Goal: Transaction & Acquisition: Download file/media

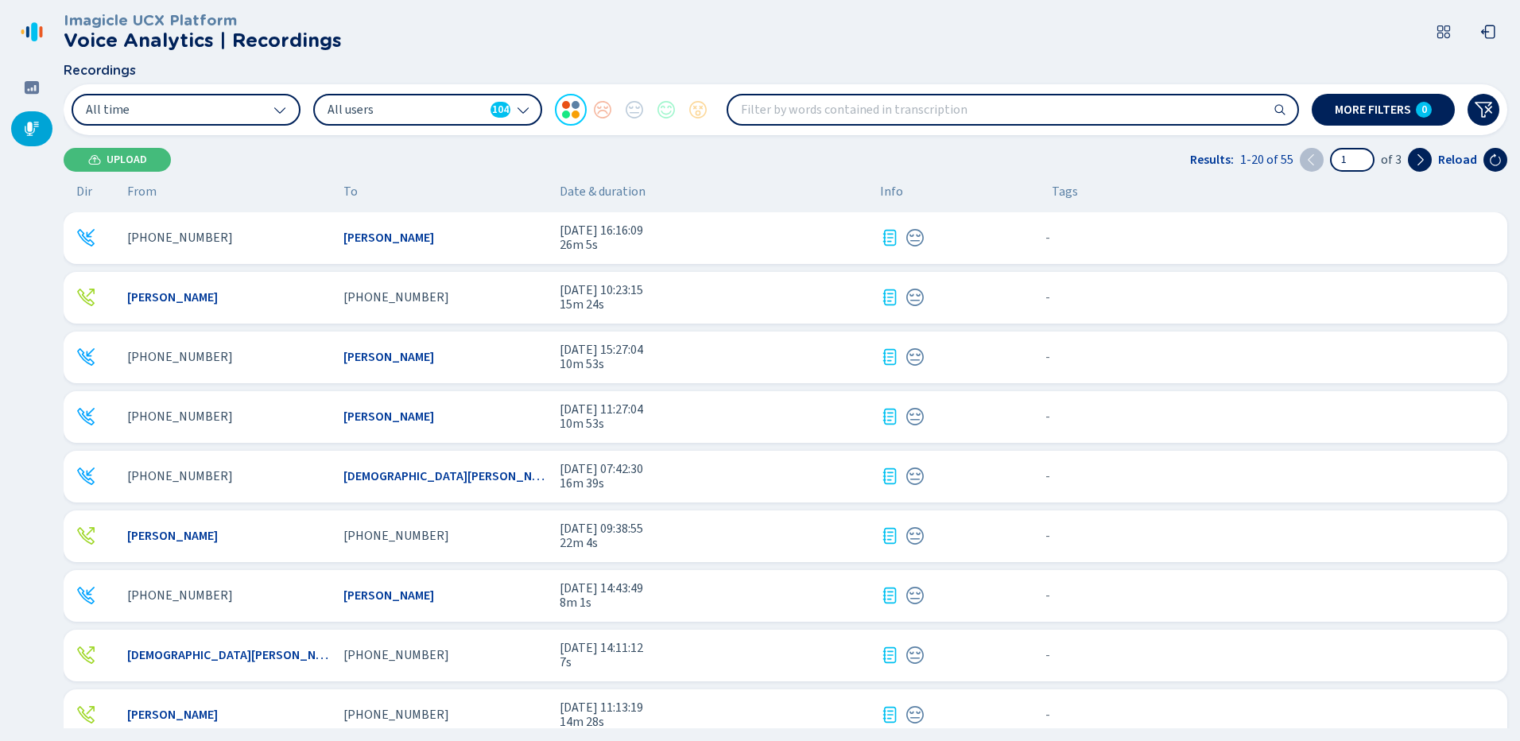
click at [799, 105] on input "search" at bounding box center [1012, 109] width 569 height 29
type input "8022369710"
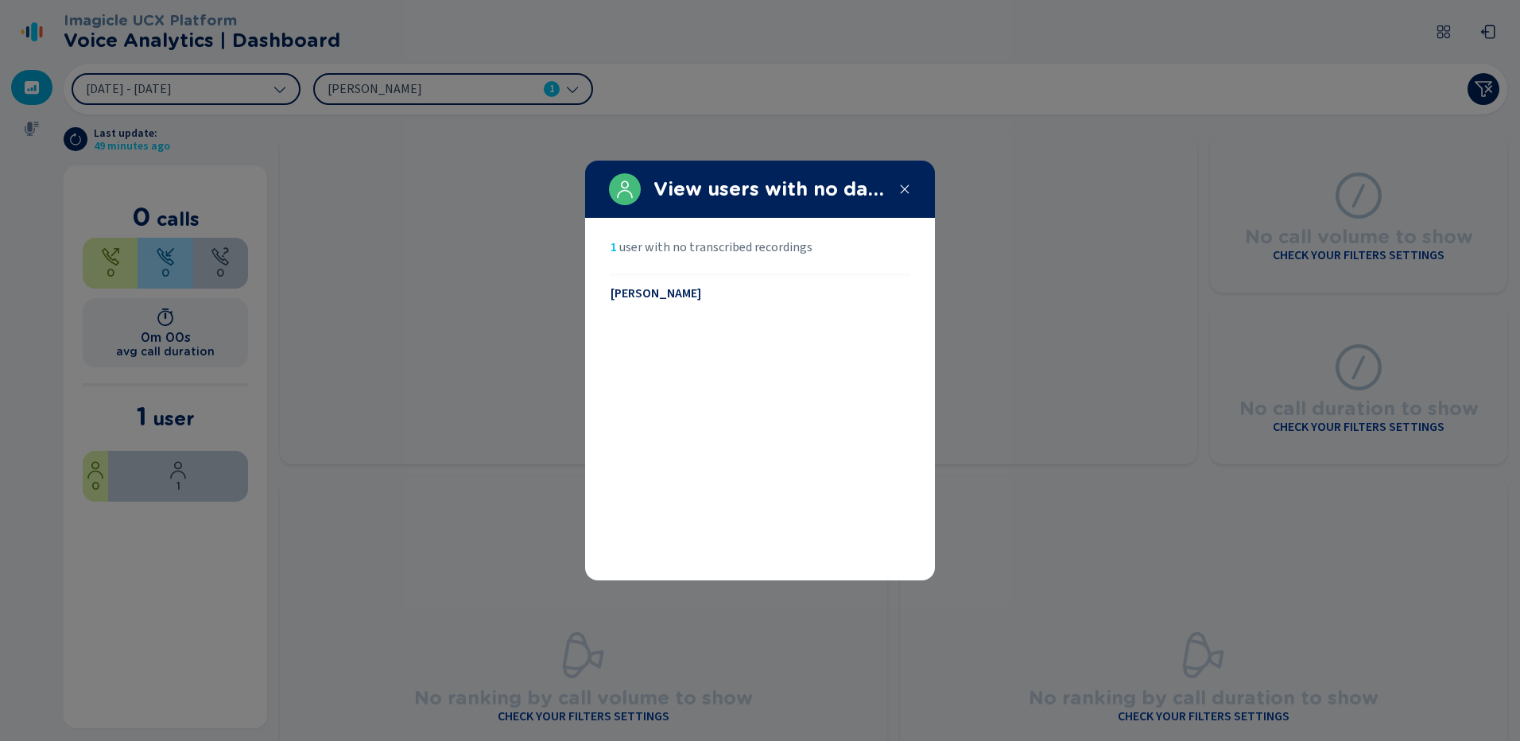
click at [655, 299] on span "[PERSON_NAME]" at bounding box center [656, 293] width 91 height 14
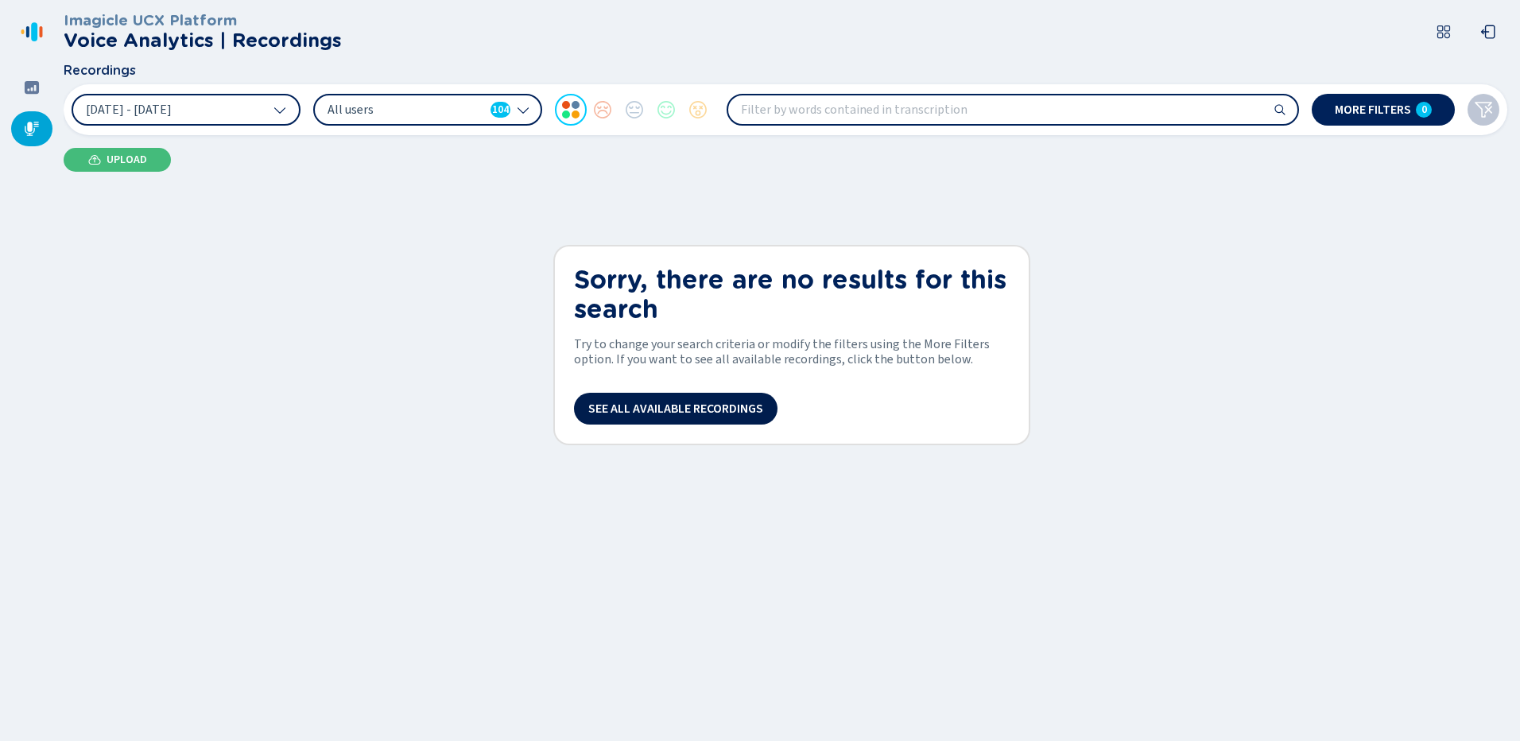
click at [648, 409] on span "See all available recordings" at bounding box center [675, 408] width 175 height 13
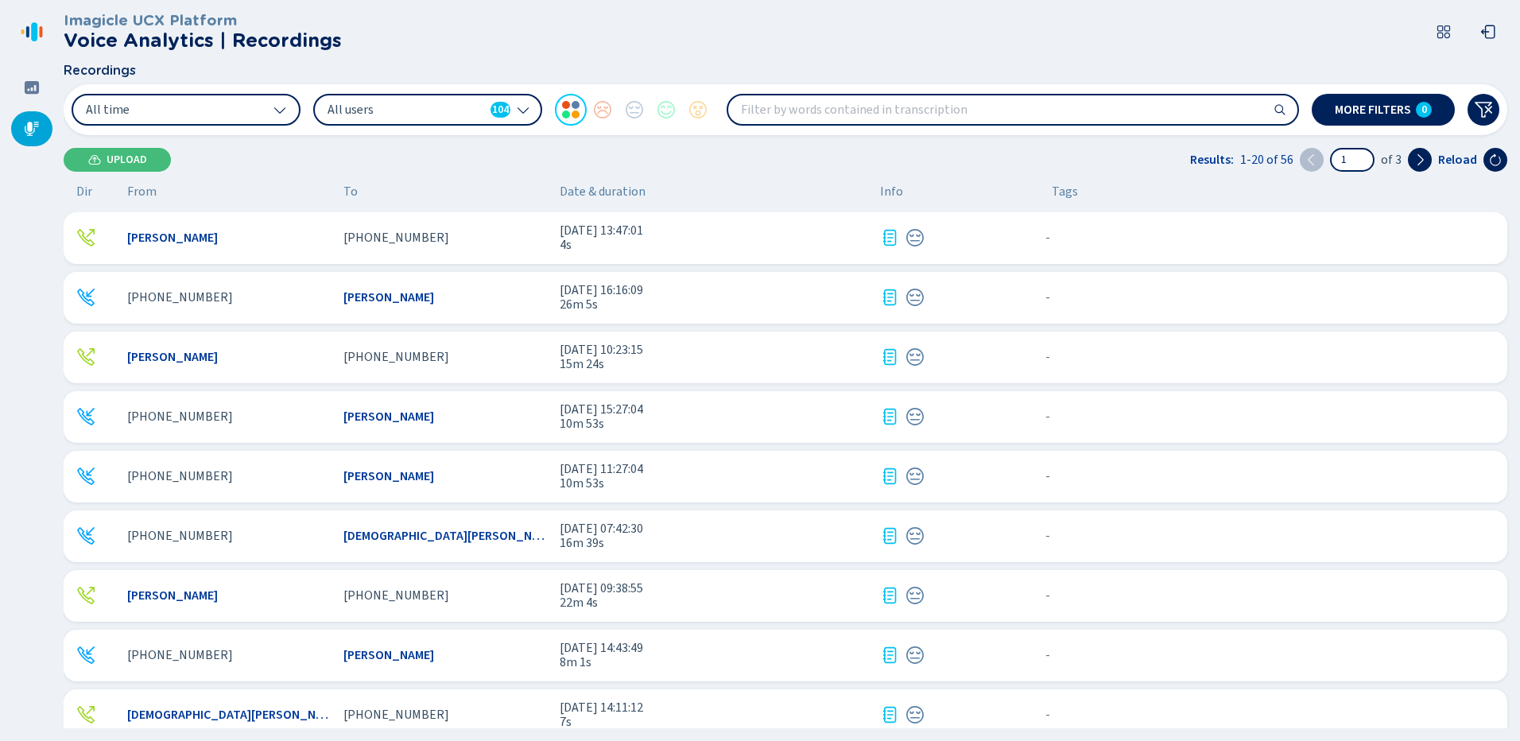
click at [374, 298] on span "[PERSON_NAME]" at bounding box center [388, 297] width 91 height 14
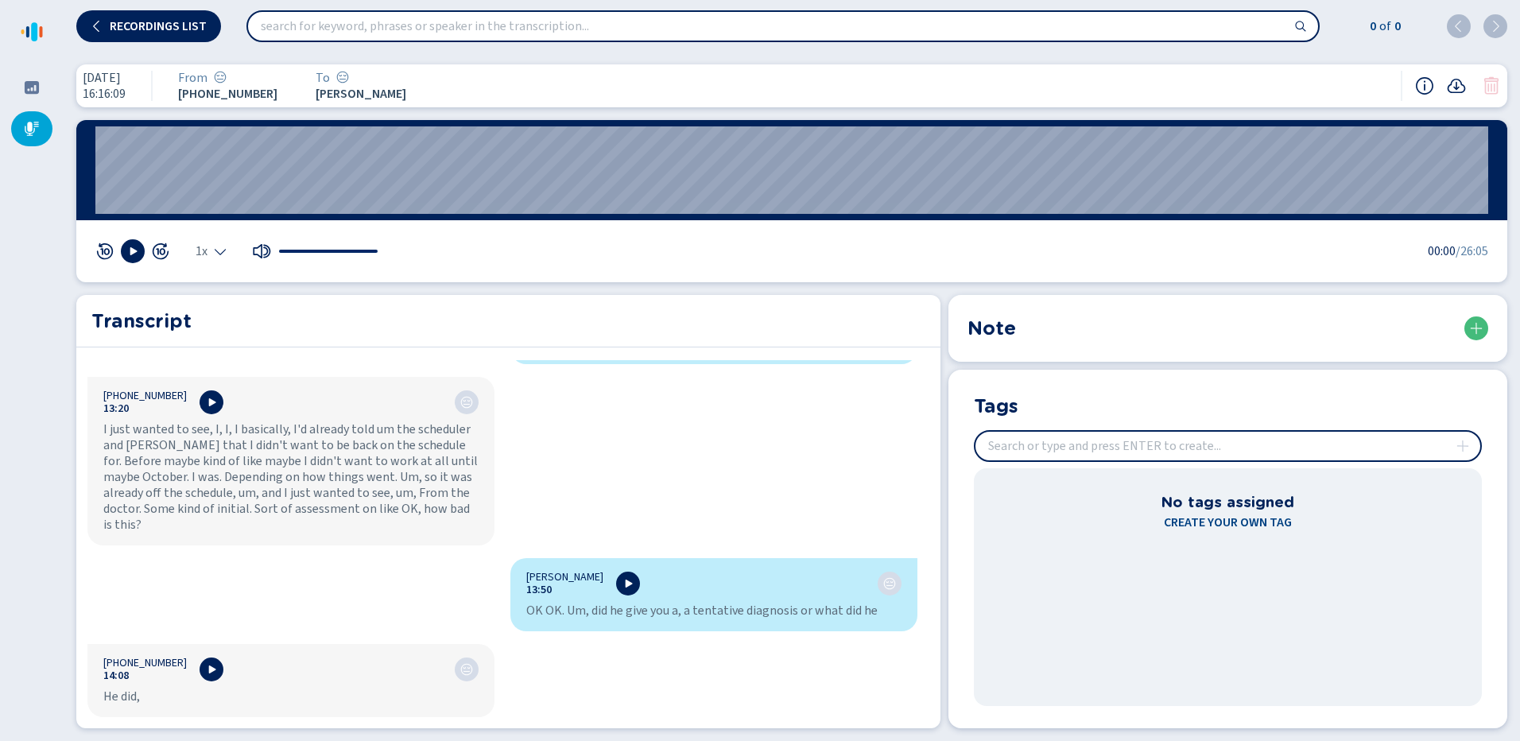
scroll to position [9619, 0]
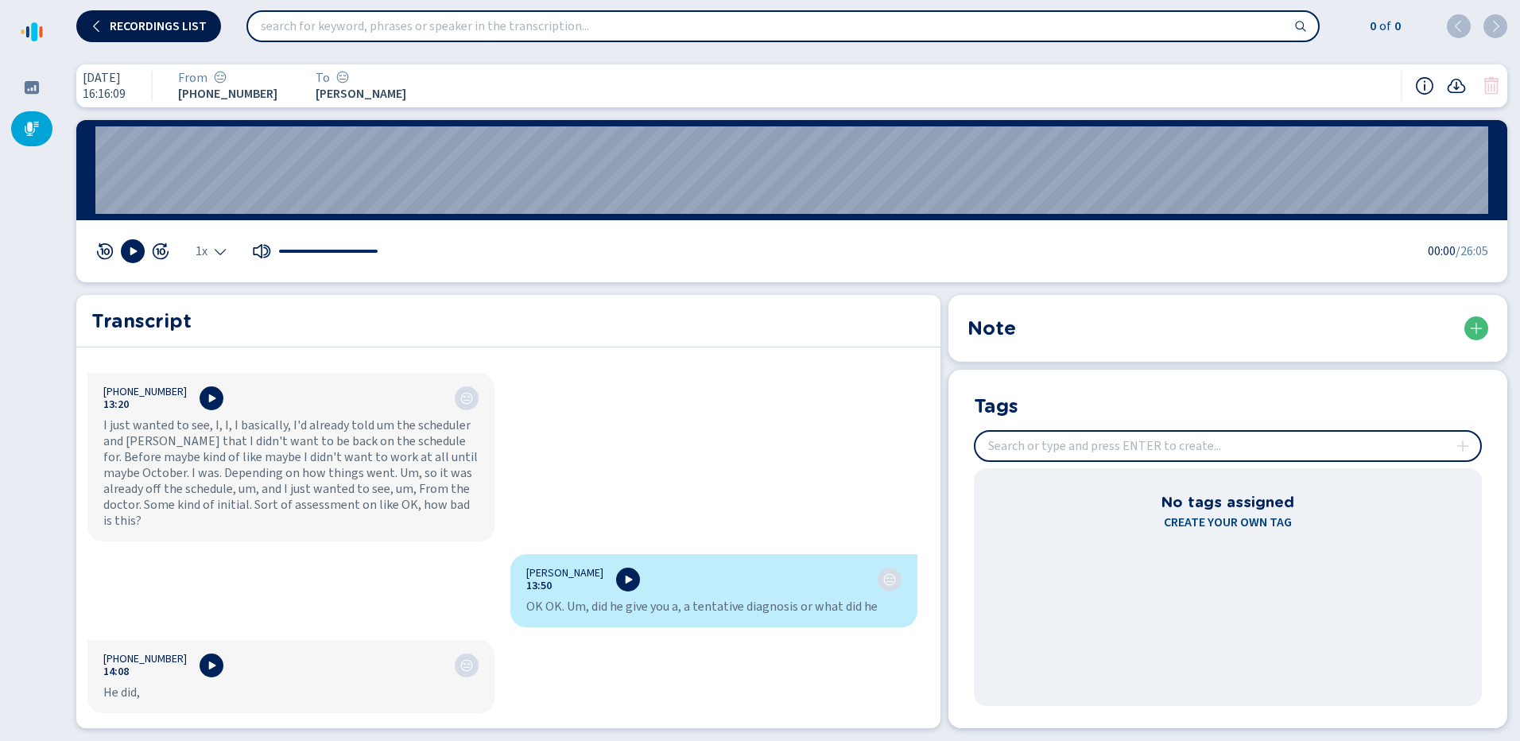
click at [145, 13] on button "Recordings list" at bounding box center [148, 26] width 145 height 32
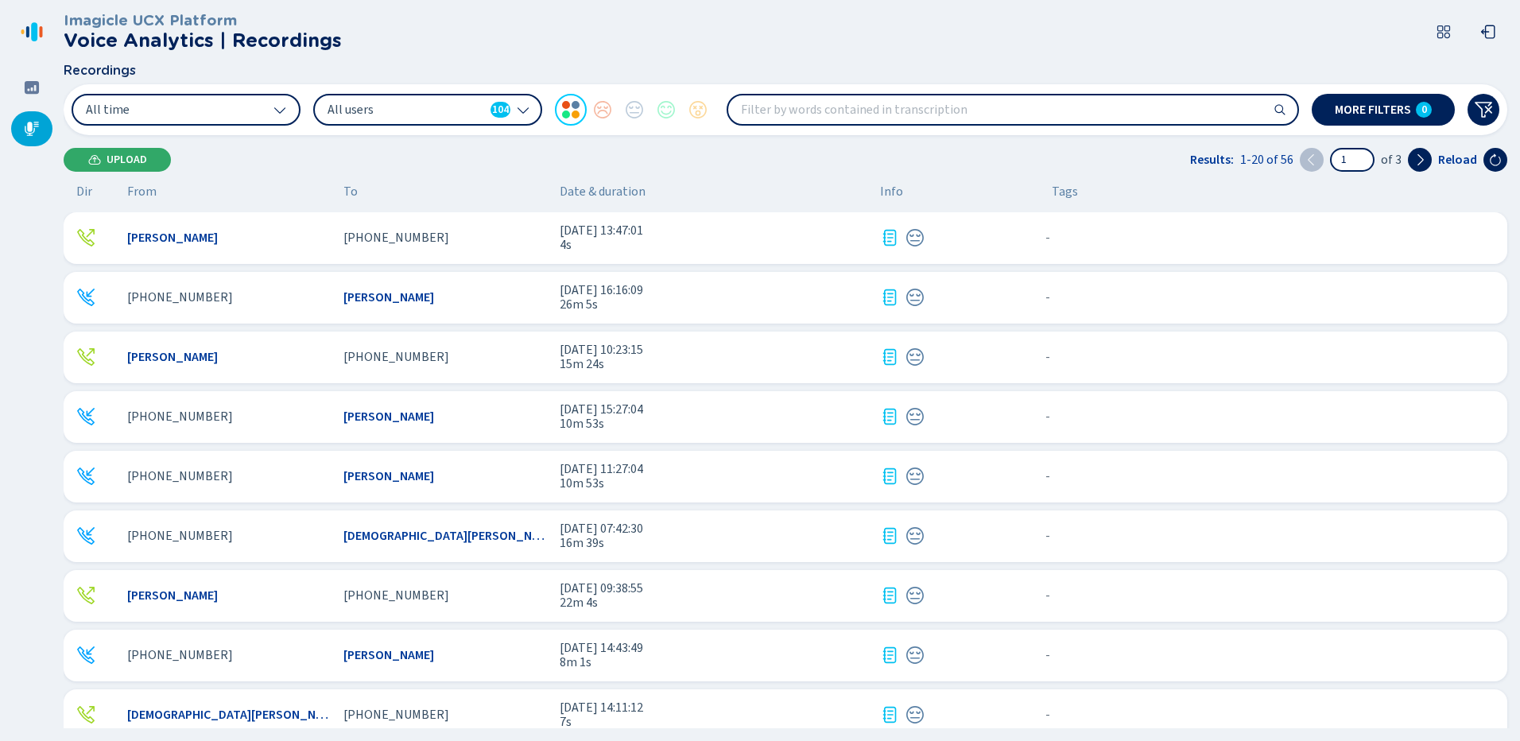
click at [128, 162] on span "Upload" at bounding box center [127, 159] width 41 height 13
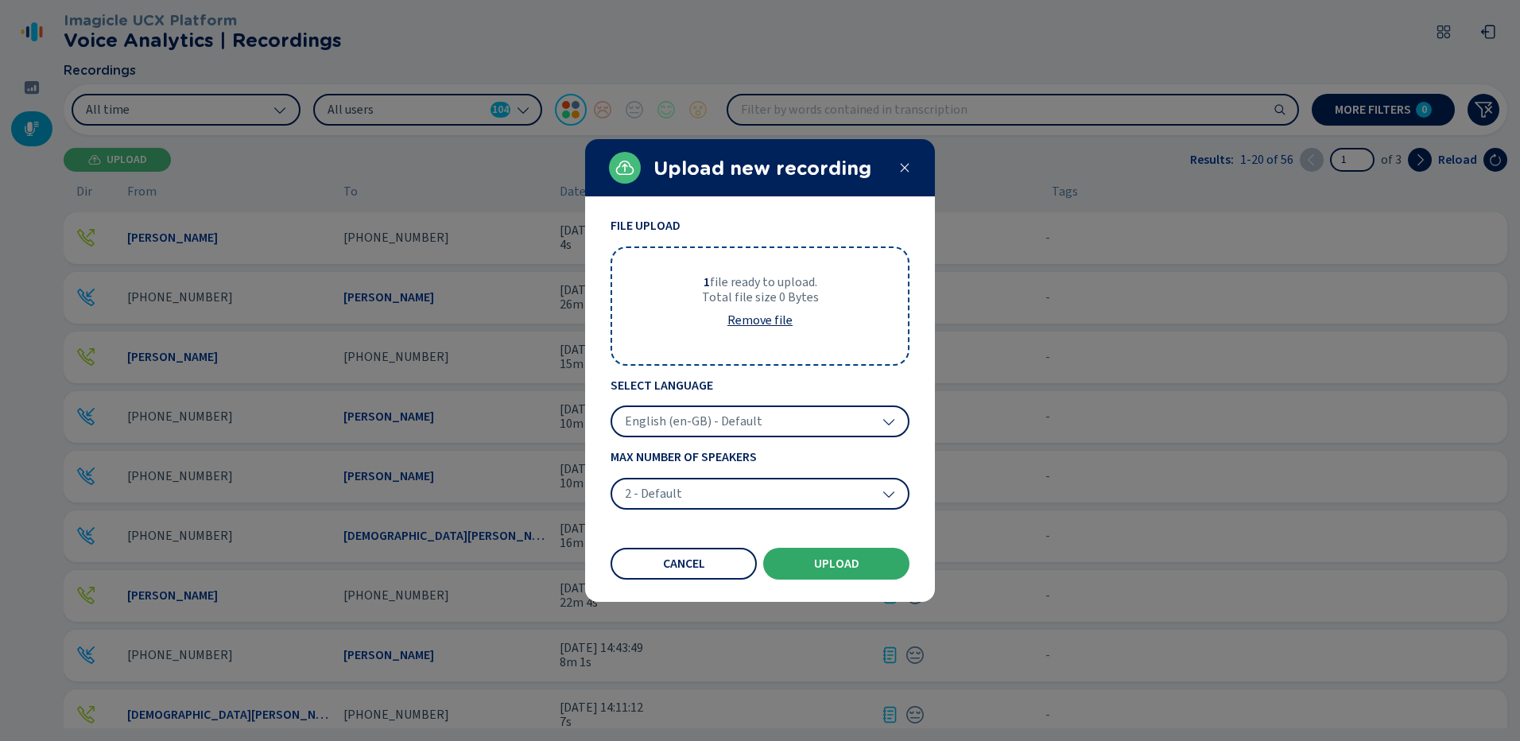
click at [820, 564] on span "Upload" at bounding box center [836, 563] width 45 height 13
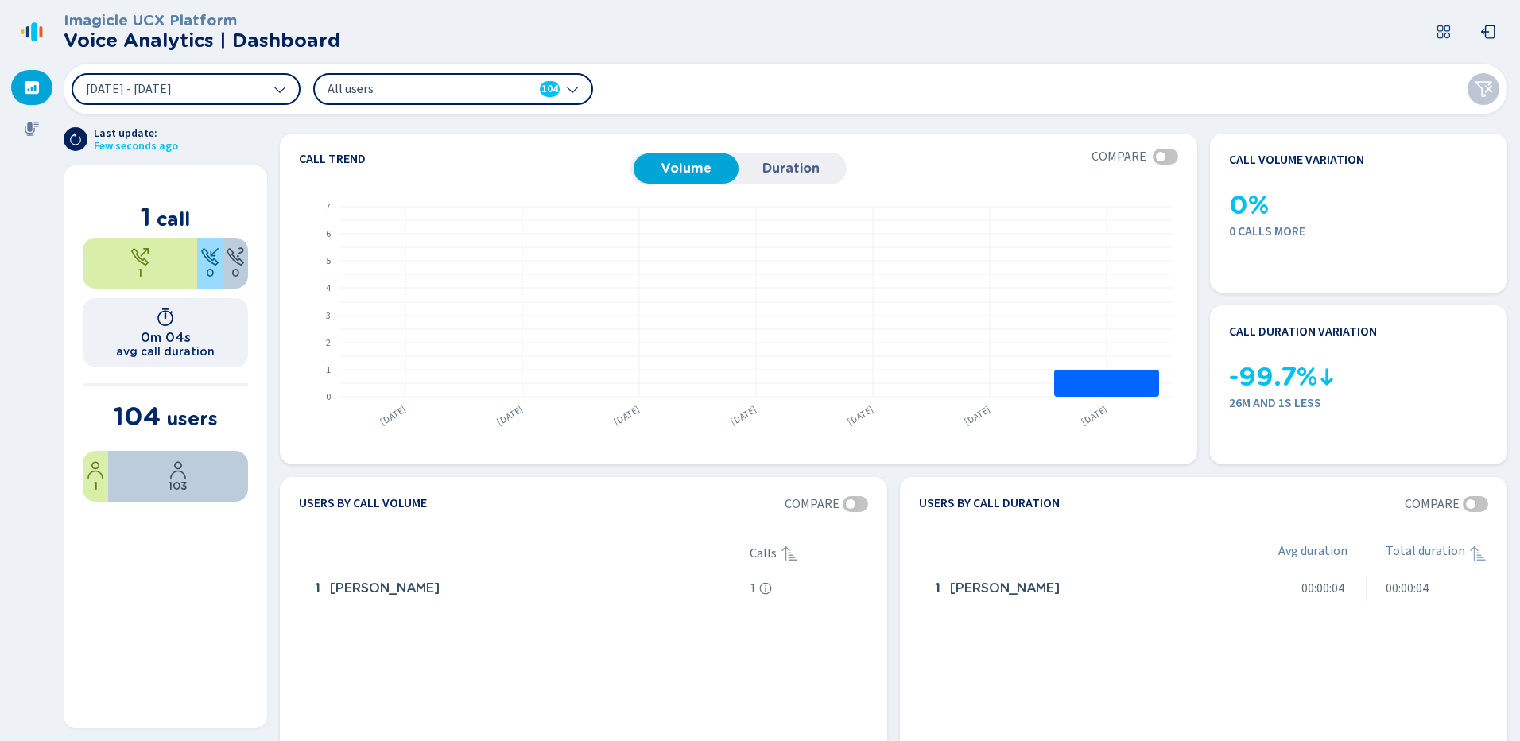
click at [575, 91] on icon at bounding box center [572, 90] width 11 height 6
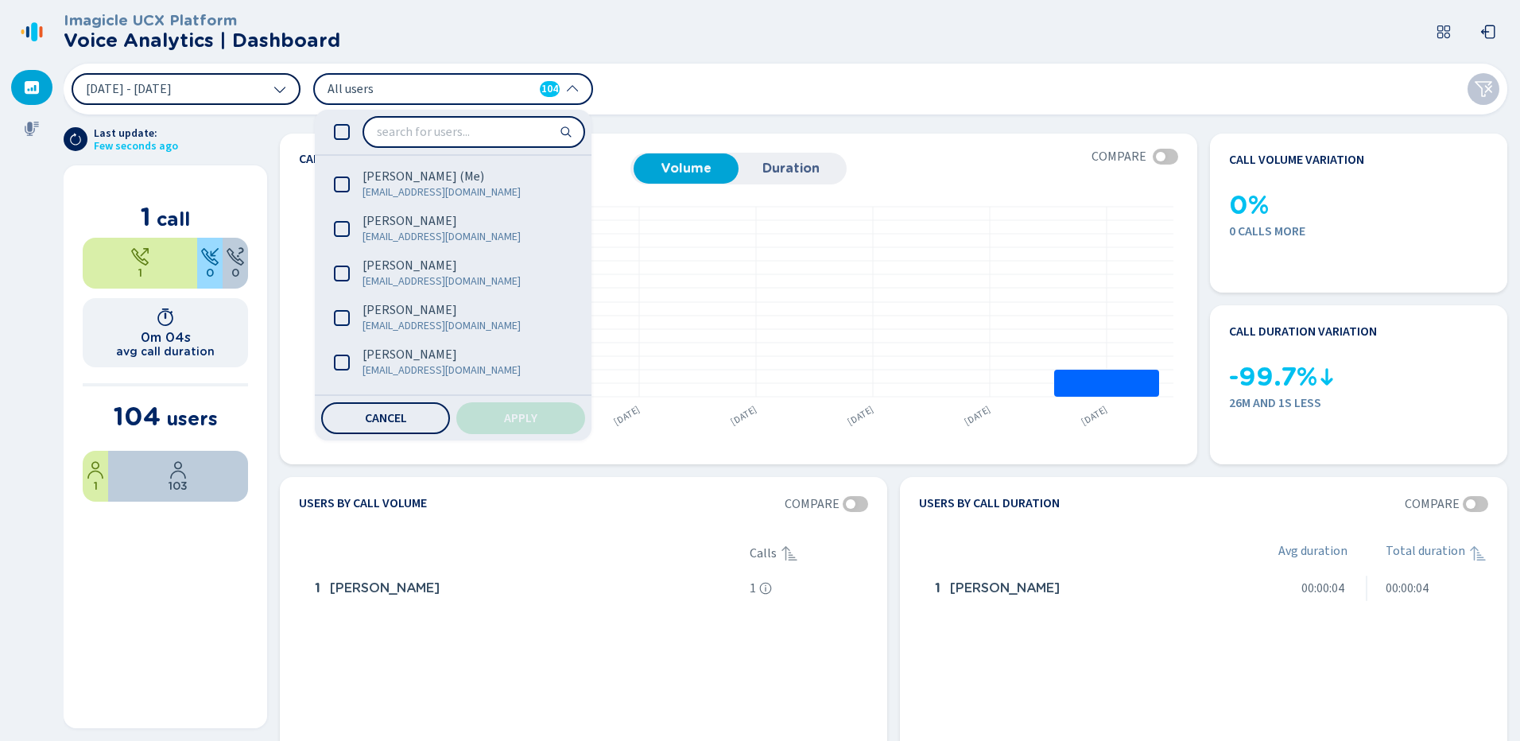
click at [279, 91] on icon at bounding box center [279, 89] width 13 height 13
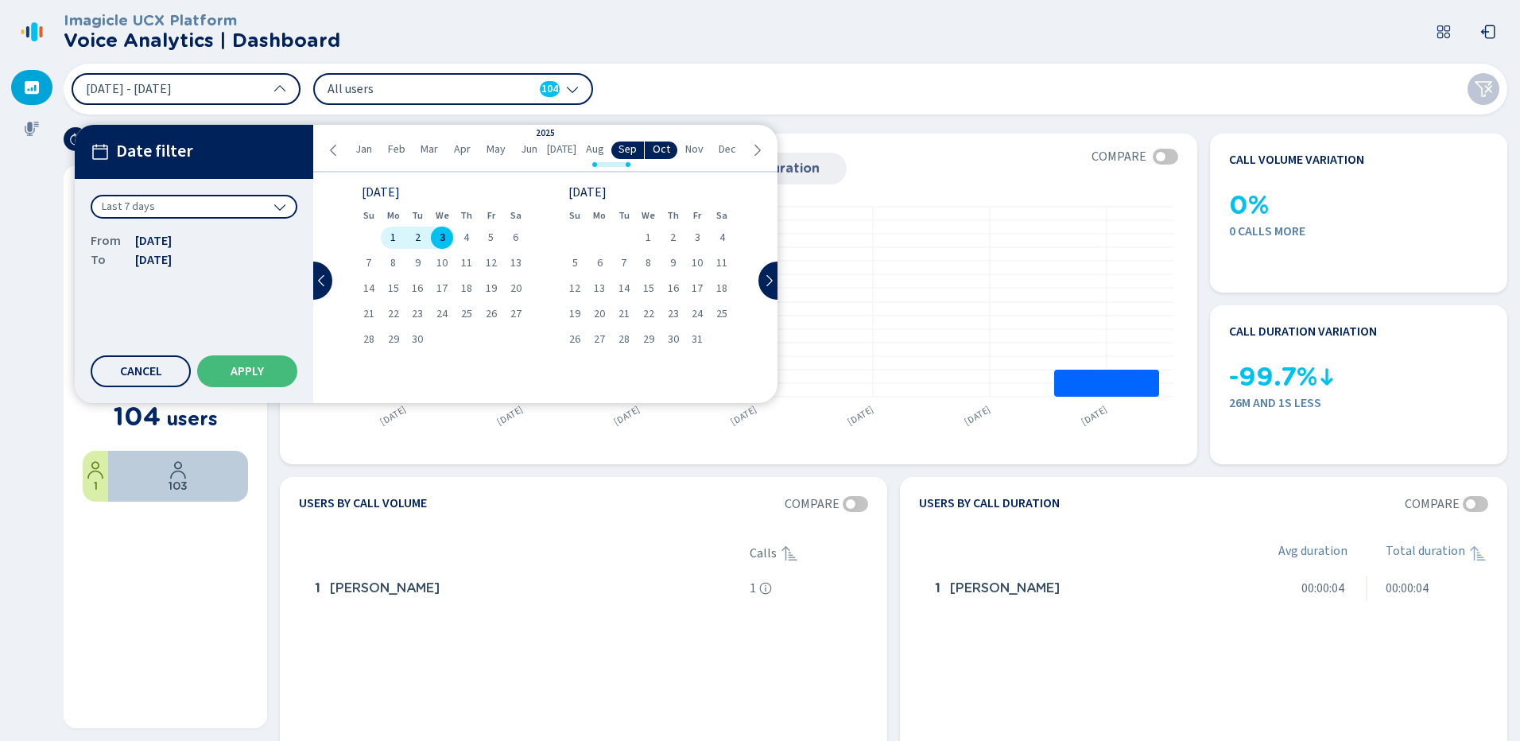
click at [592, 150] on span "Aug" at bounding box center [595, 149] width 18 height 13
drag, startPoint x: 518, startPoint y: 285, endPoint x: 605, endPoint y: 355, distance: 111.4
click at [548, 114] on div "[DATE] - [DATE] Date filter Last 7 days From [DATE] To [DATE] Cancel Apply [DAT…" at bounding box center [786, 89] width 1444 height 51
click at [623, 315] on span "19" at bounding box center [623, 313] width 11 height 11
click at [680, 311] on div "21" at bounding box center [673, 314] width 25 height 22
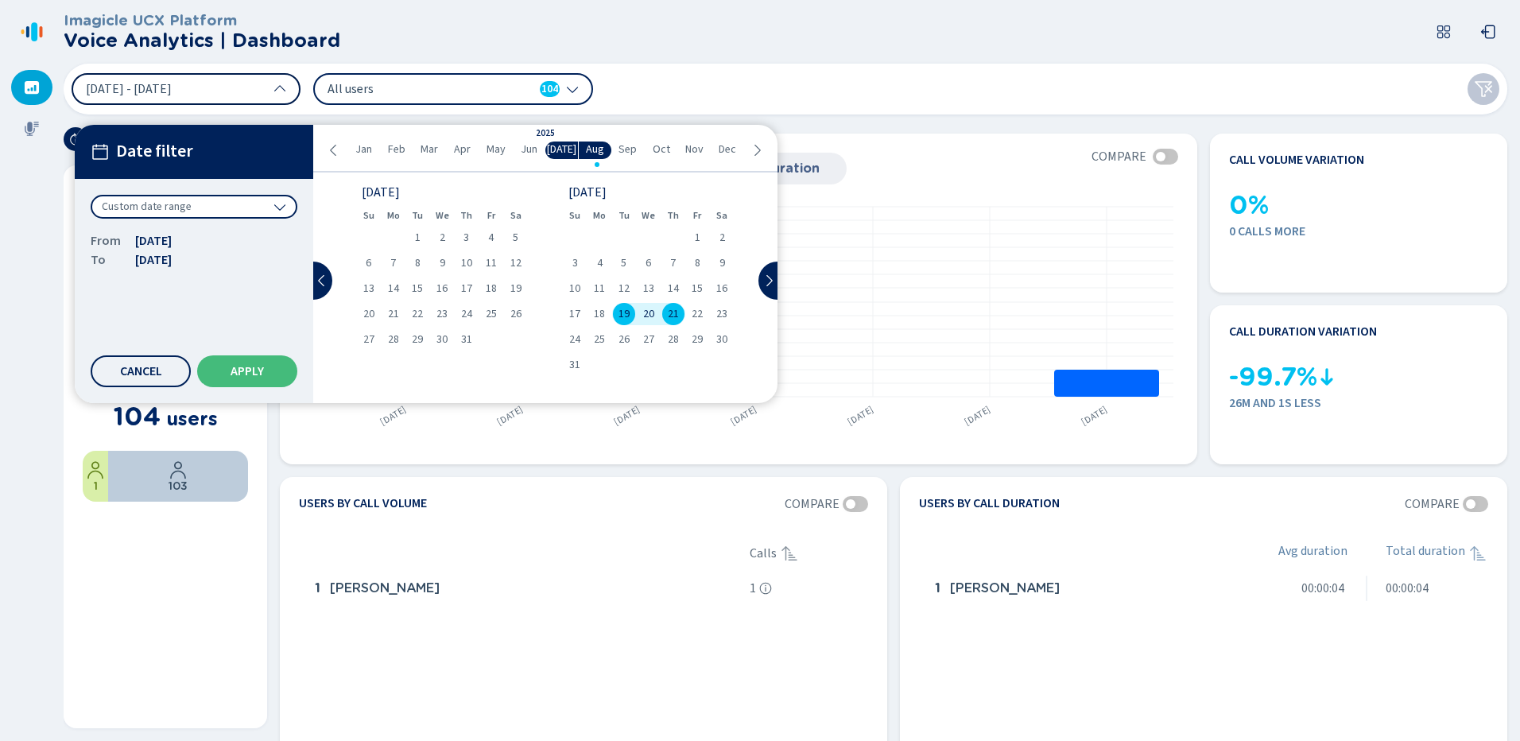
click at [483, 95] on span "All users" at bounding box center [419, 88] width 183 height 17
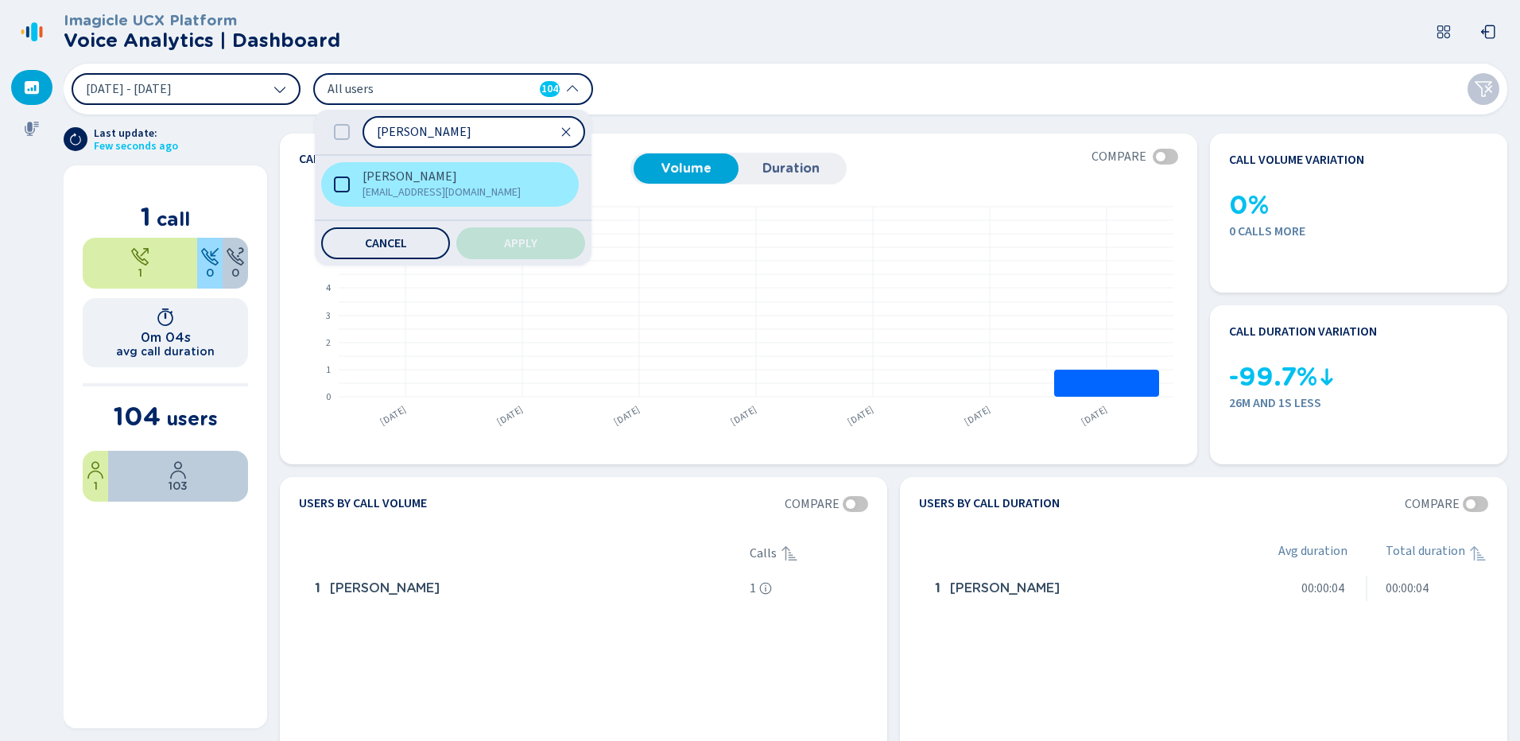
type input "[PERSON_NAME]"
click at [337, 180] on icon at bounding box center [342, 184] width 16 height 16
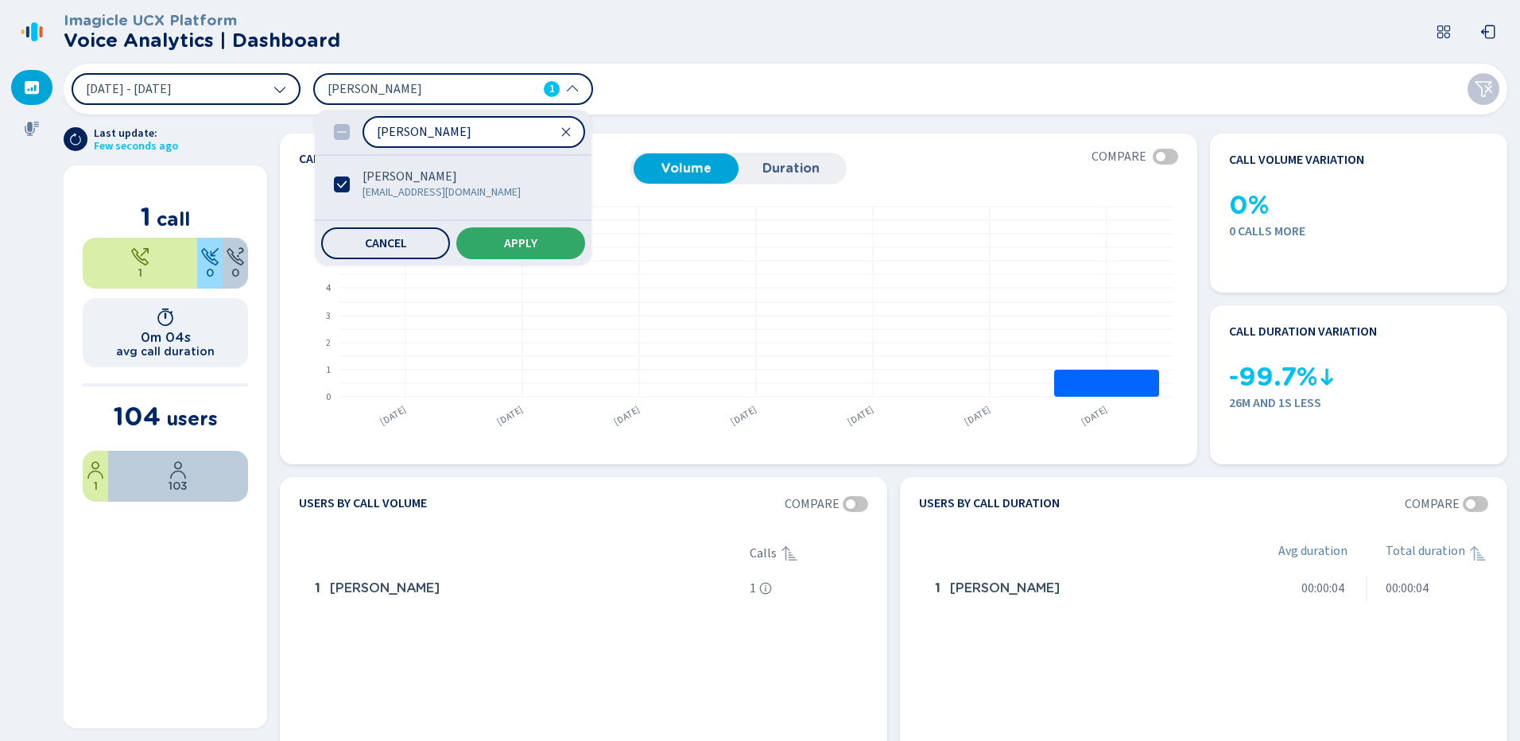
click at [558, 238] on button "Apply" at bounding box center [520, 243] width 129 height 32
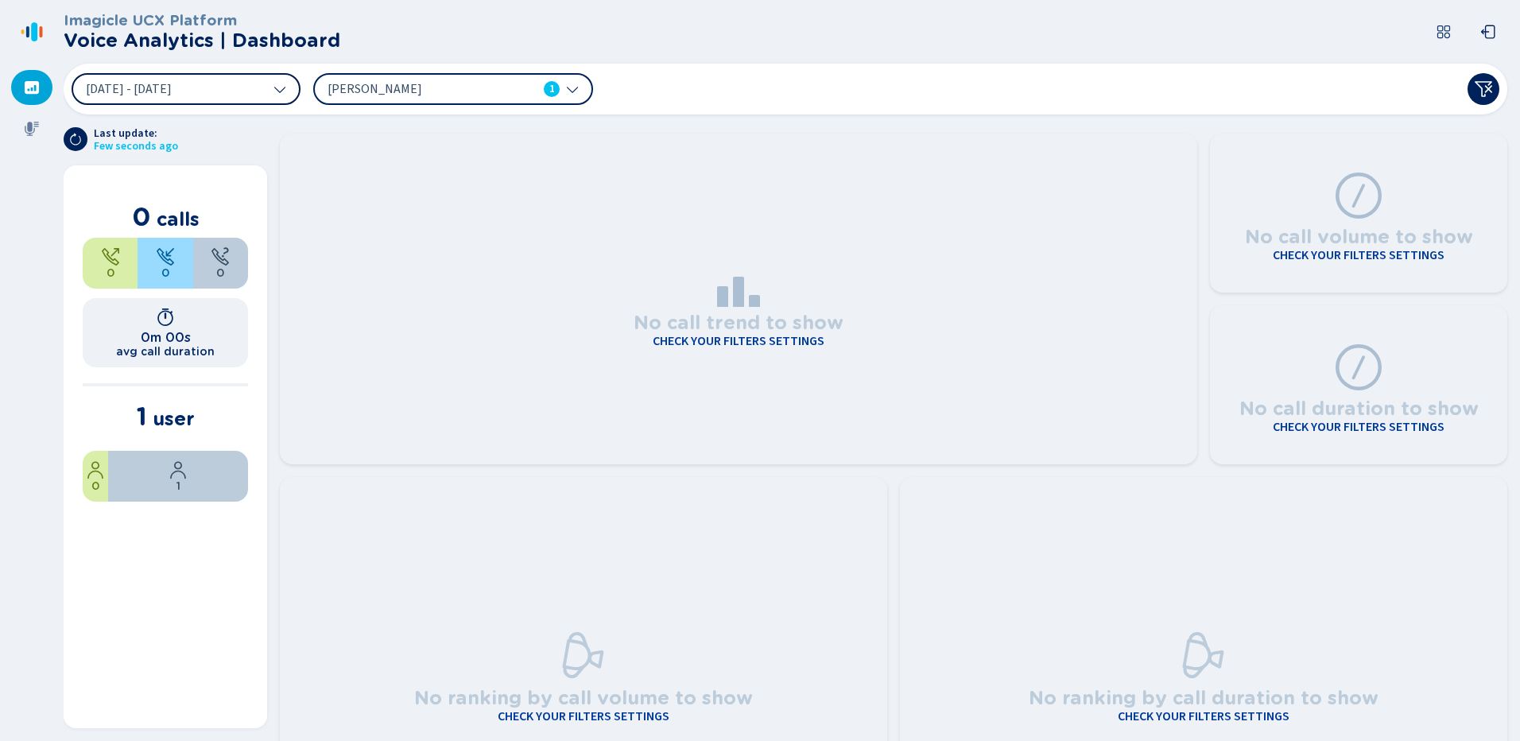
click at [143, 83] on span "[DATE] - [DATE]" at bounding box center [129, 89] width 86 height 13
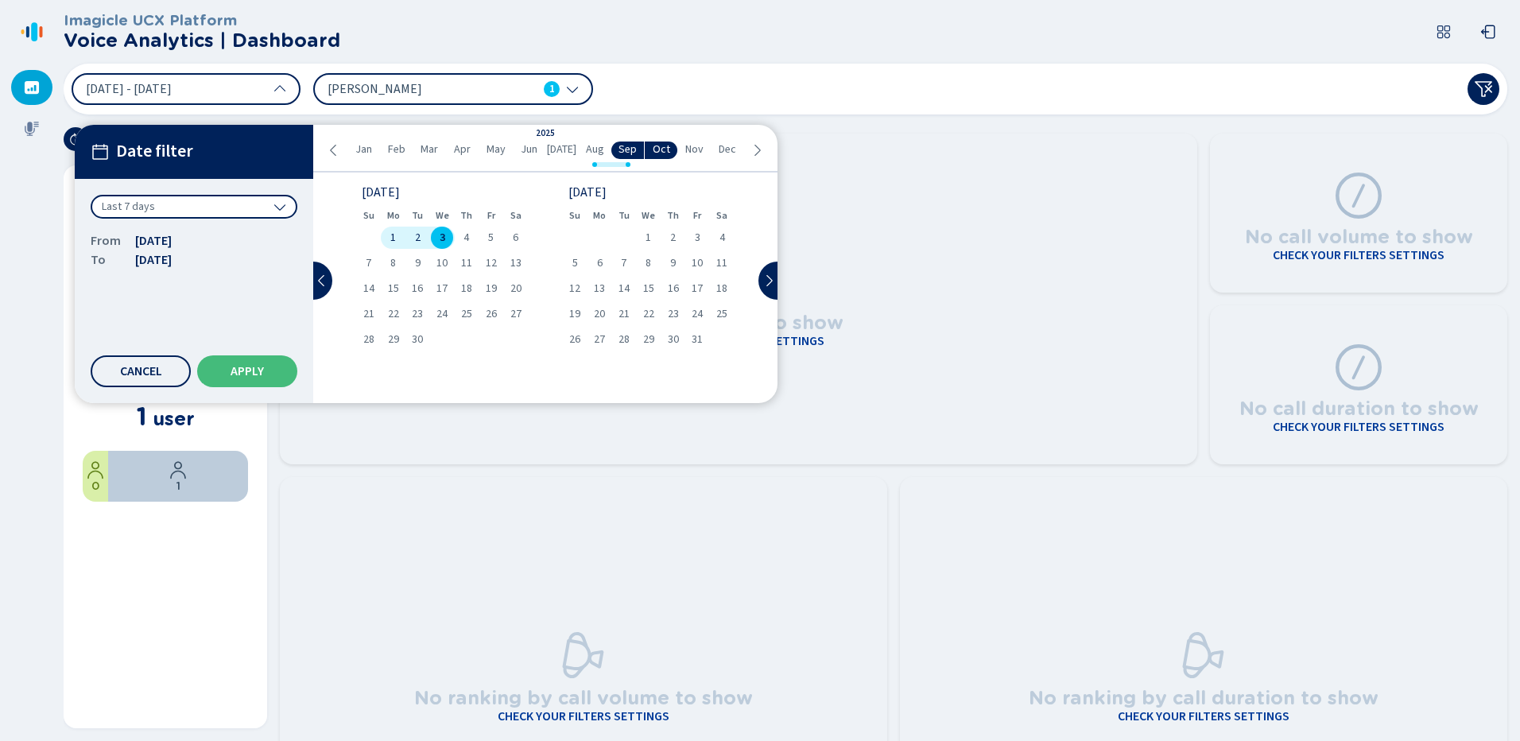
click at [599, 149] on span "Aug" at bounding box center [595, 149] width 18 height 13
click at [618, 316] on div "19" at bounding box center [624, 314] width 25 height 22
click at [694, 316] on span "22" at bounding box center [697, 313] width 11 height 11
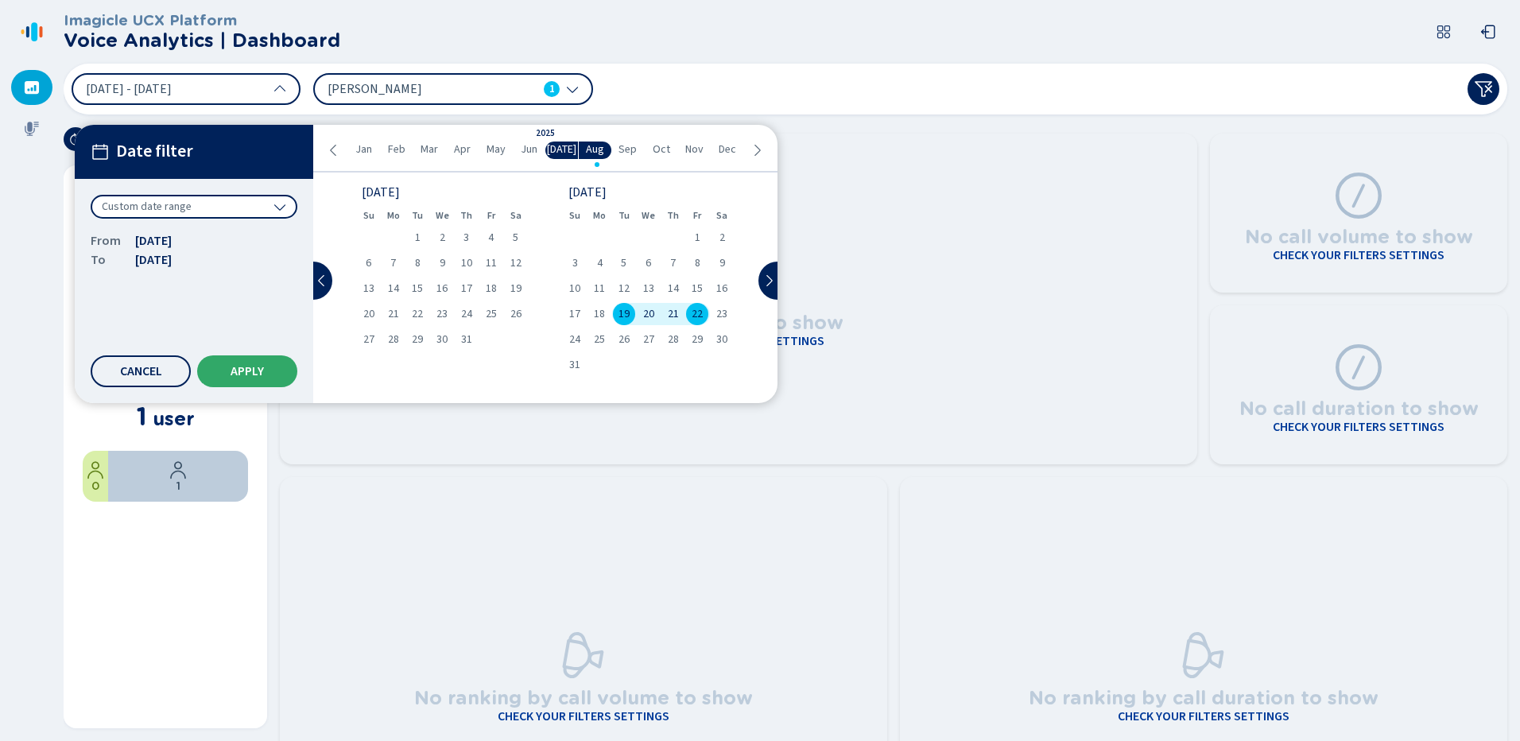
click at [242, 367] on span "Apply" at bounding box center [247, 371] width 33 height 13
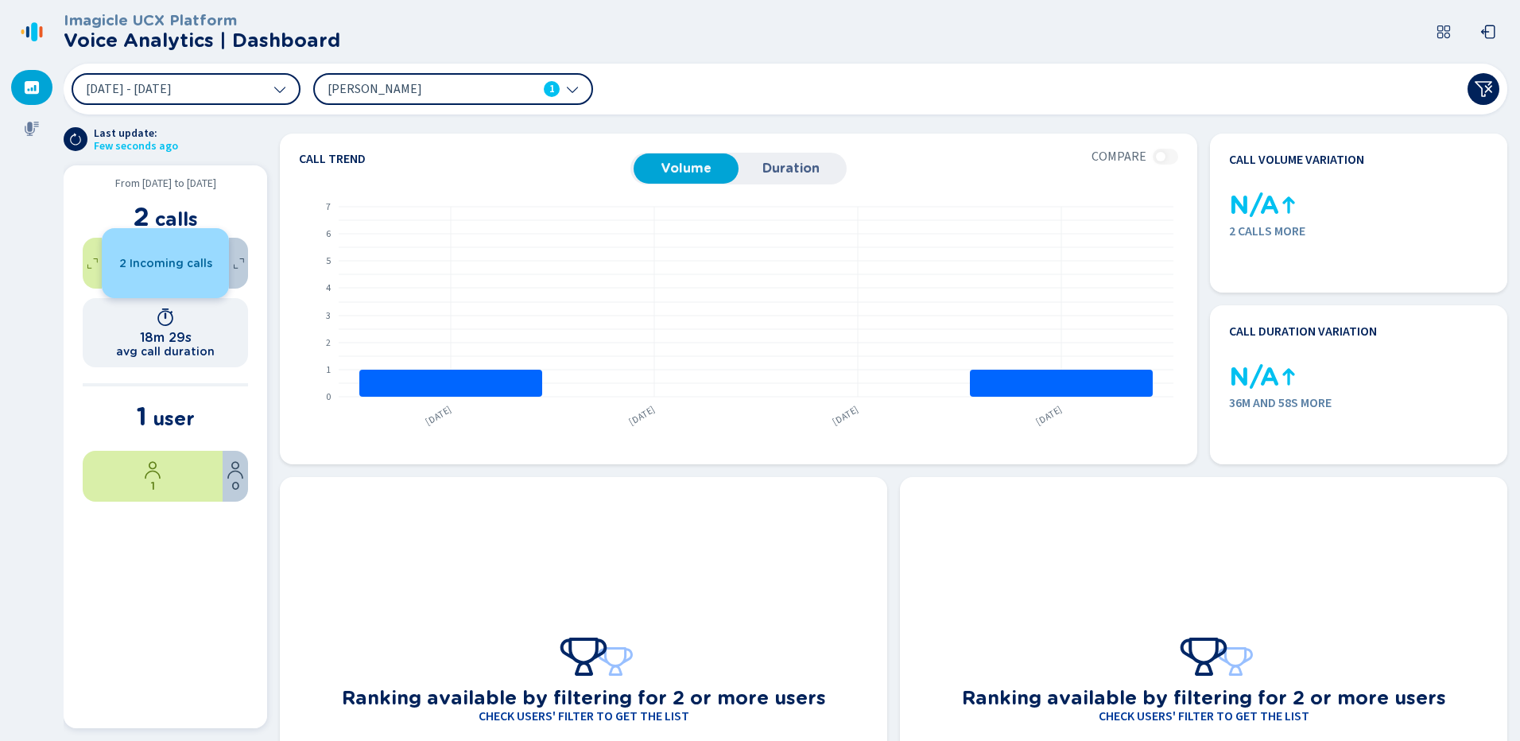
click at [168, 258] on span "2 Incoming calls" at bounding box center [165, 263] width 93 height 13
click at [164, 260] on span "2 Incoming calls" at bounding box center [165, 263] width 93 height 13
click at [161, 249] on div "2 Incoming calls" at bounding box center [165, 263] width 127 height 70
click at [173, 337] on h1 "18m 29s" at bounding box center [166, 337] width 52 height 15
click at [173, 291] on section "From [DATE] to [DATE] 2 calls 0 2 0 18m 29s avg call duration 1 user 1 0" at bounding box center [166, 446] width 204 height 563
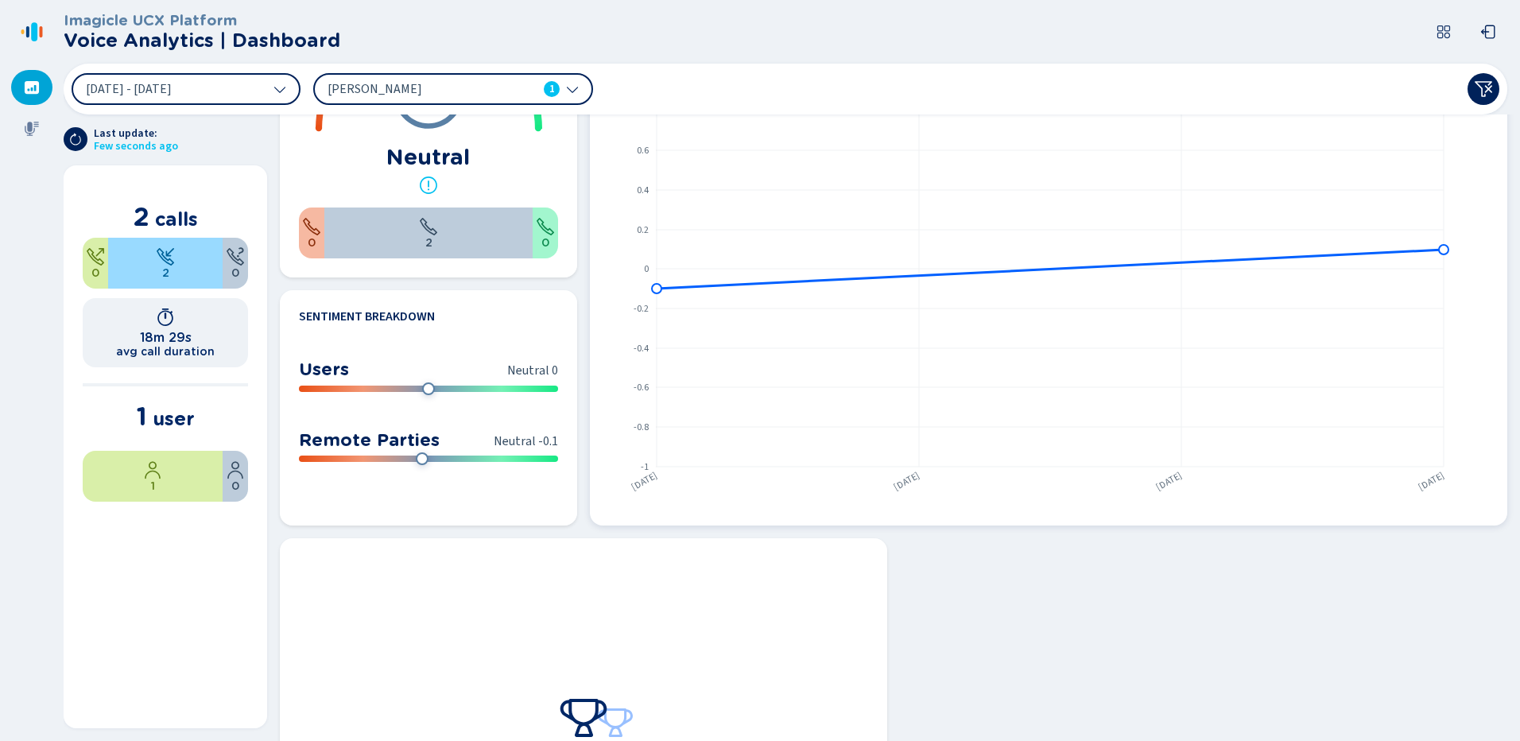
scroll to position [954, 0]
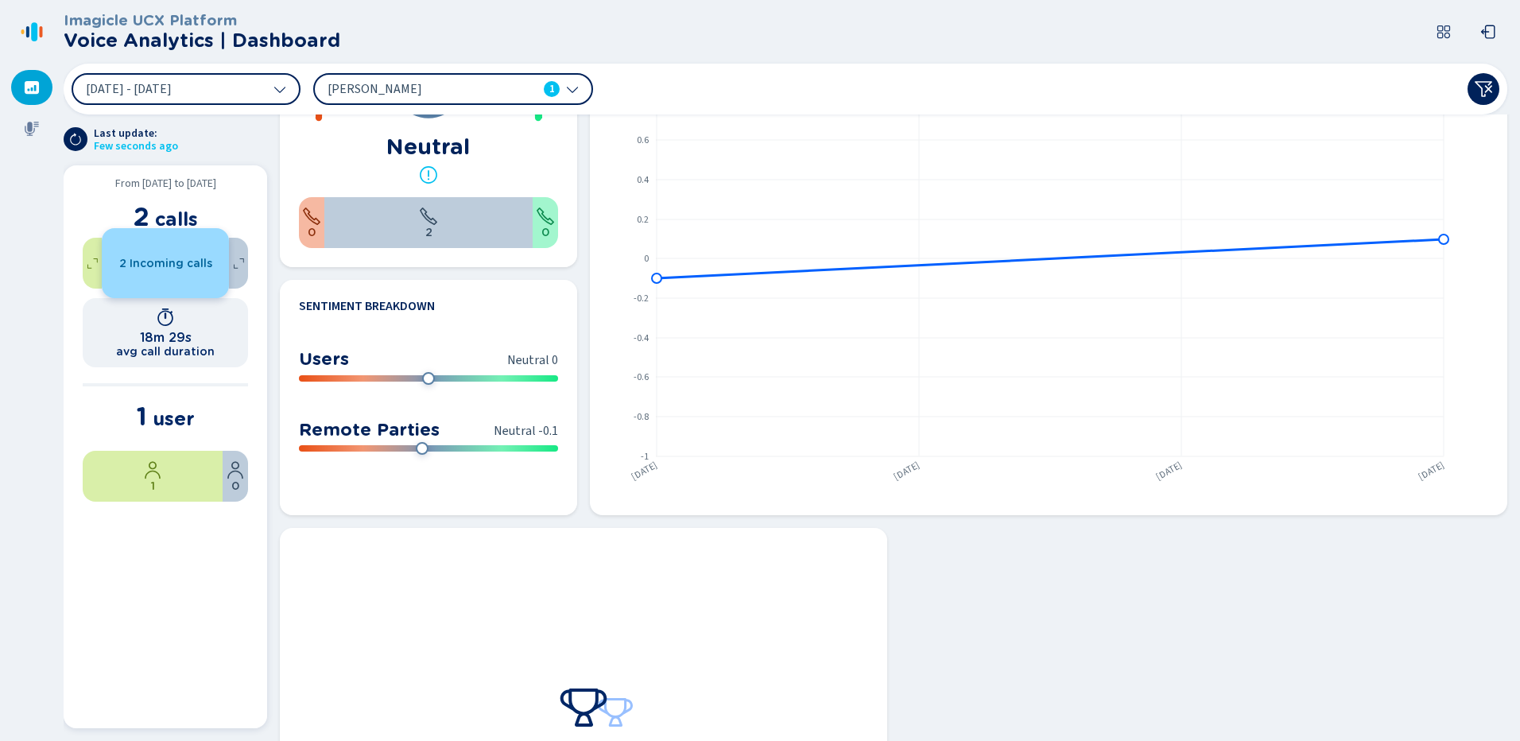
click at [157, 266] on span "2 Incoming calls" at bounding box center [165, 263] width 93 height 13
click at [153, 339] on h1 "18m 29s" at bounding box center [166, 337] width 52 height 15
click at [25, 134] on icon at bounding box center [32, 129] width 16 height 16
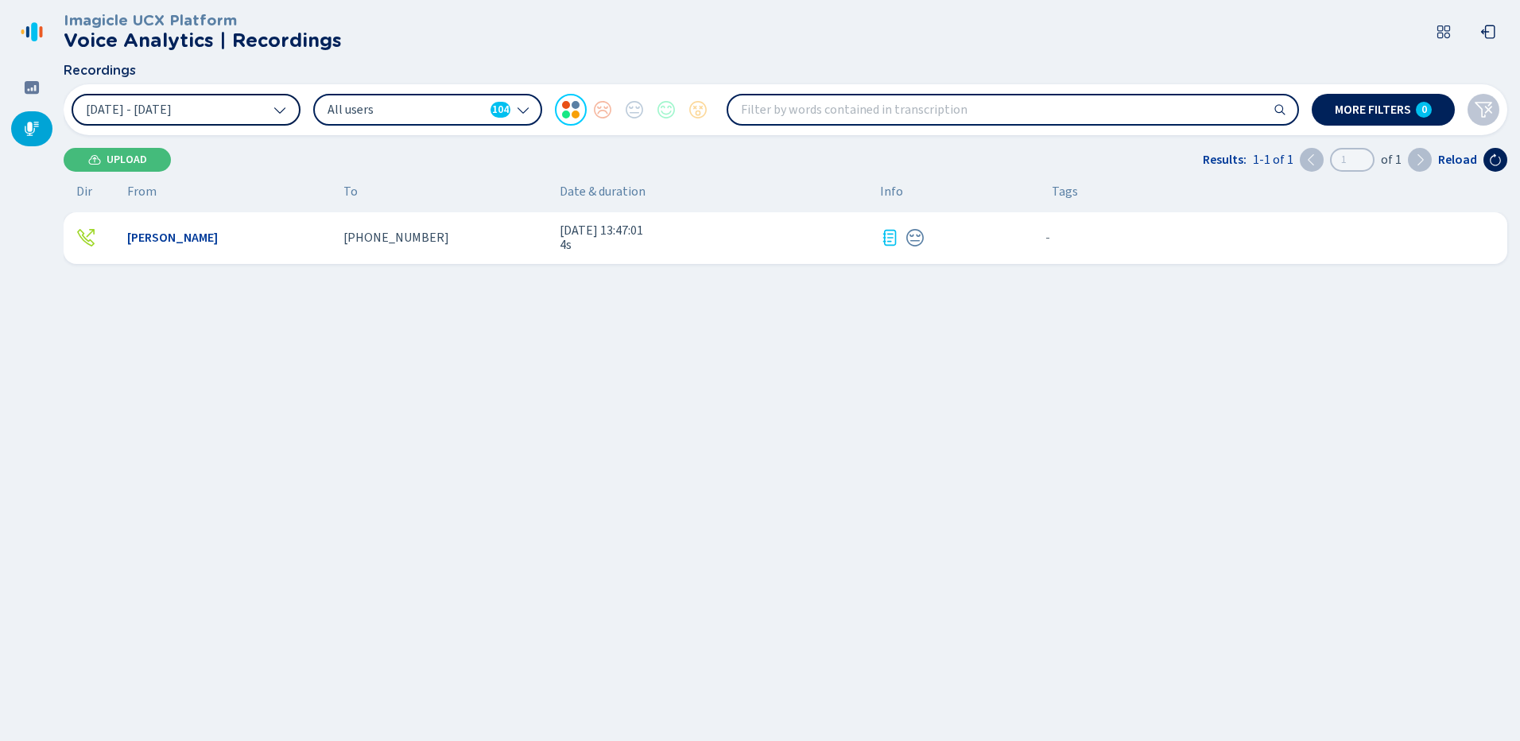
click at [280, 109] on icon at bounding box center [279, 109] width 13 height 13
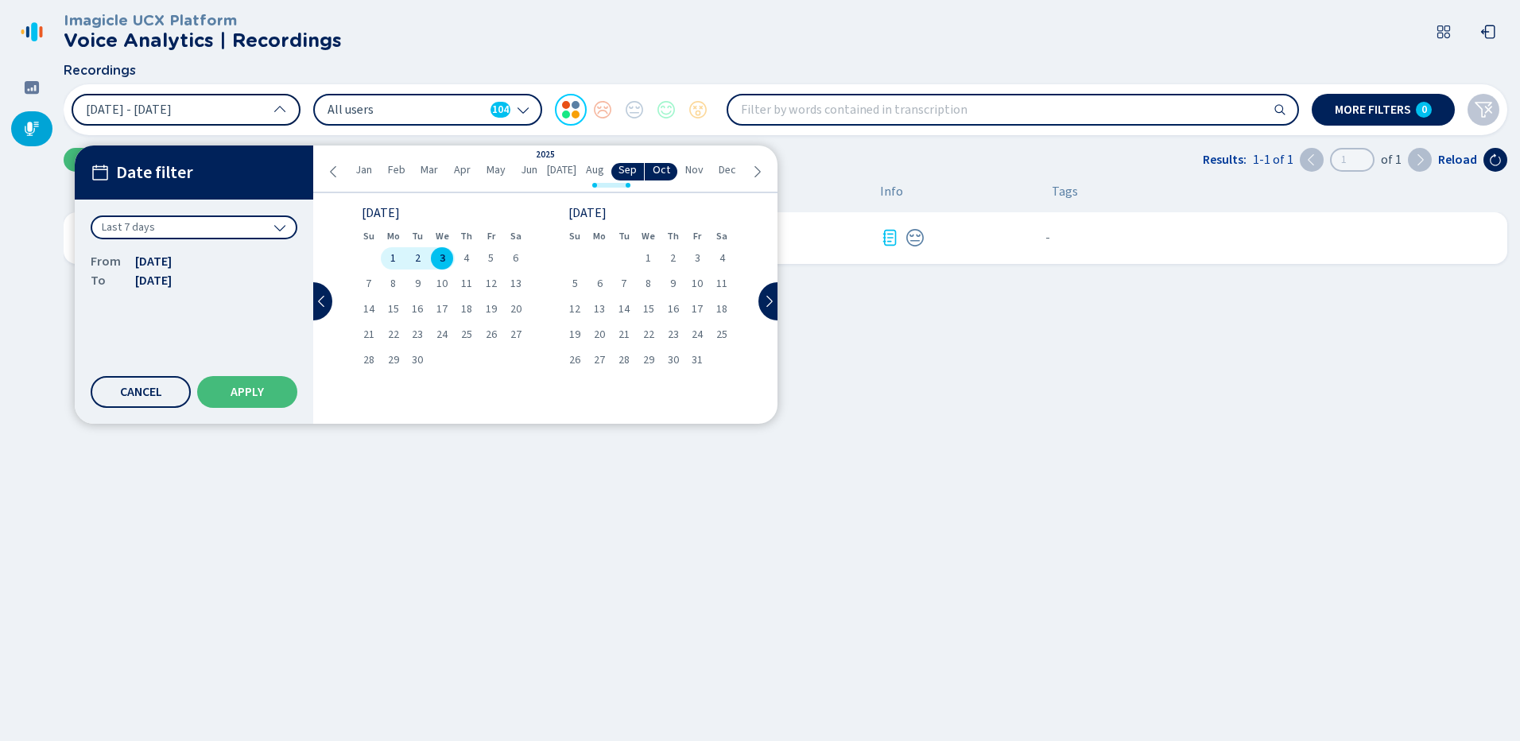
click at [590, 173] on span "Aug" at bounding box center [595, 170] width 18 height 13
click at [622, 333] on span "19" at bounding box center [623, 334] width 11 height 11
click at [258, 397] on span "Apply" at bounding box center [247, 392] width 33 height 13
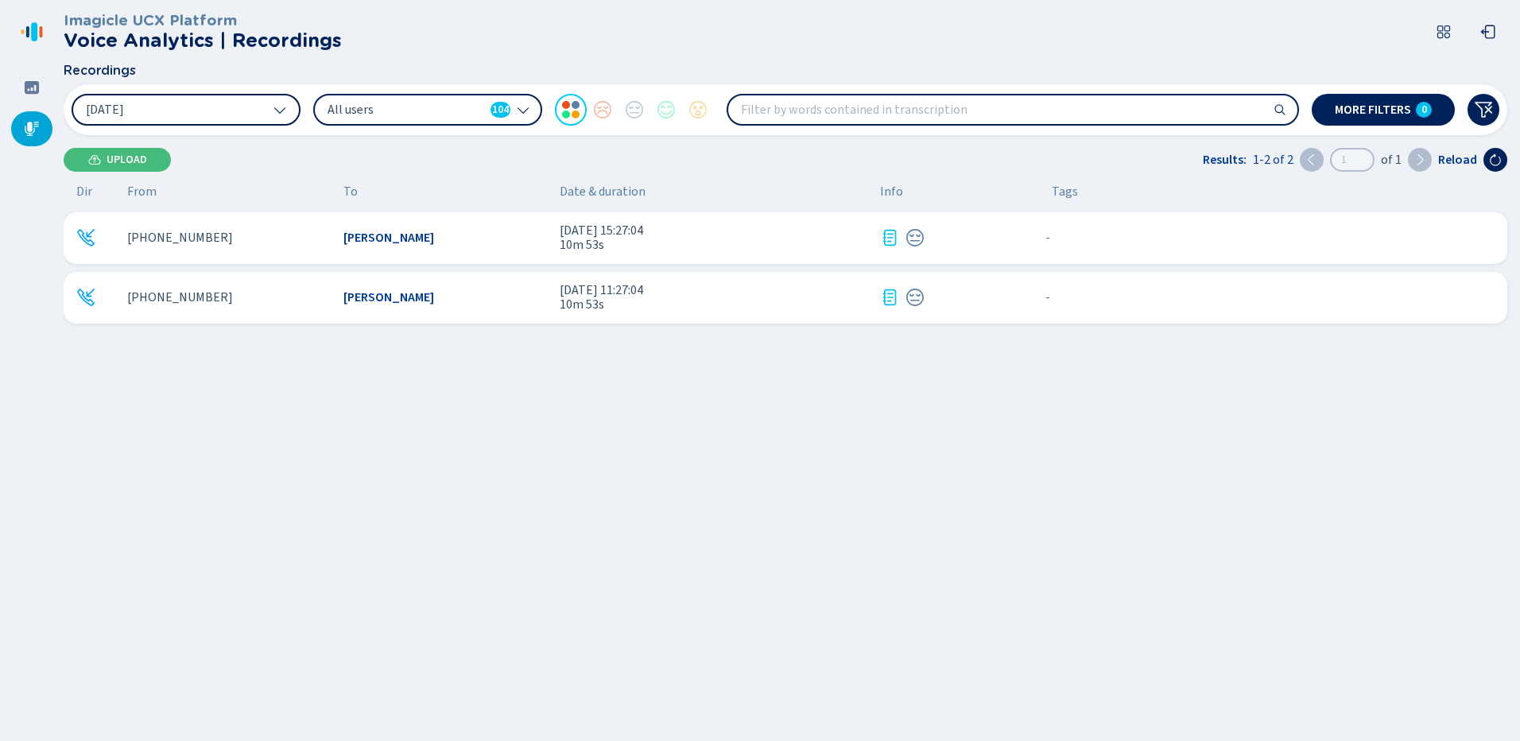
click at [356, 300] on span "[PERSON_NAME]" at bounding box center [388, 297] width 91 height 14
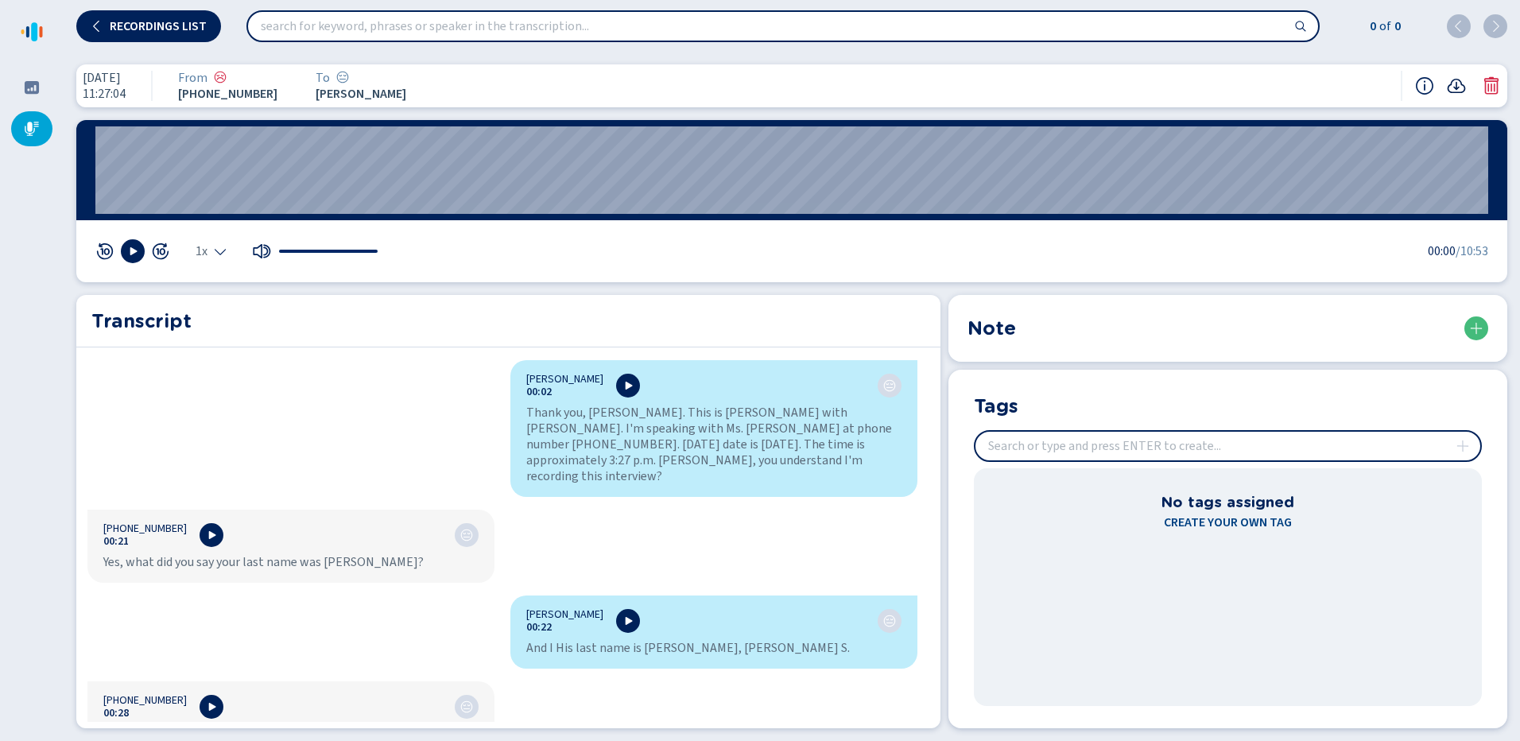
click at [1455, 86] on icon at bounding box center [1456, 85] width 19 height 19
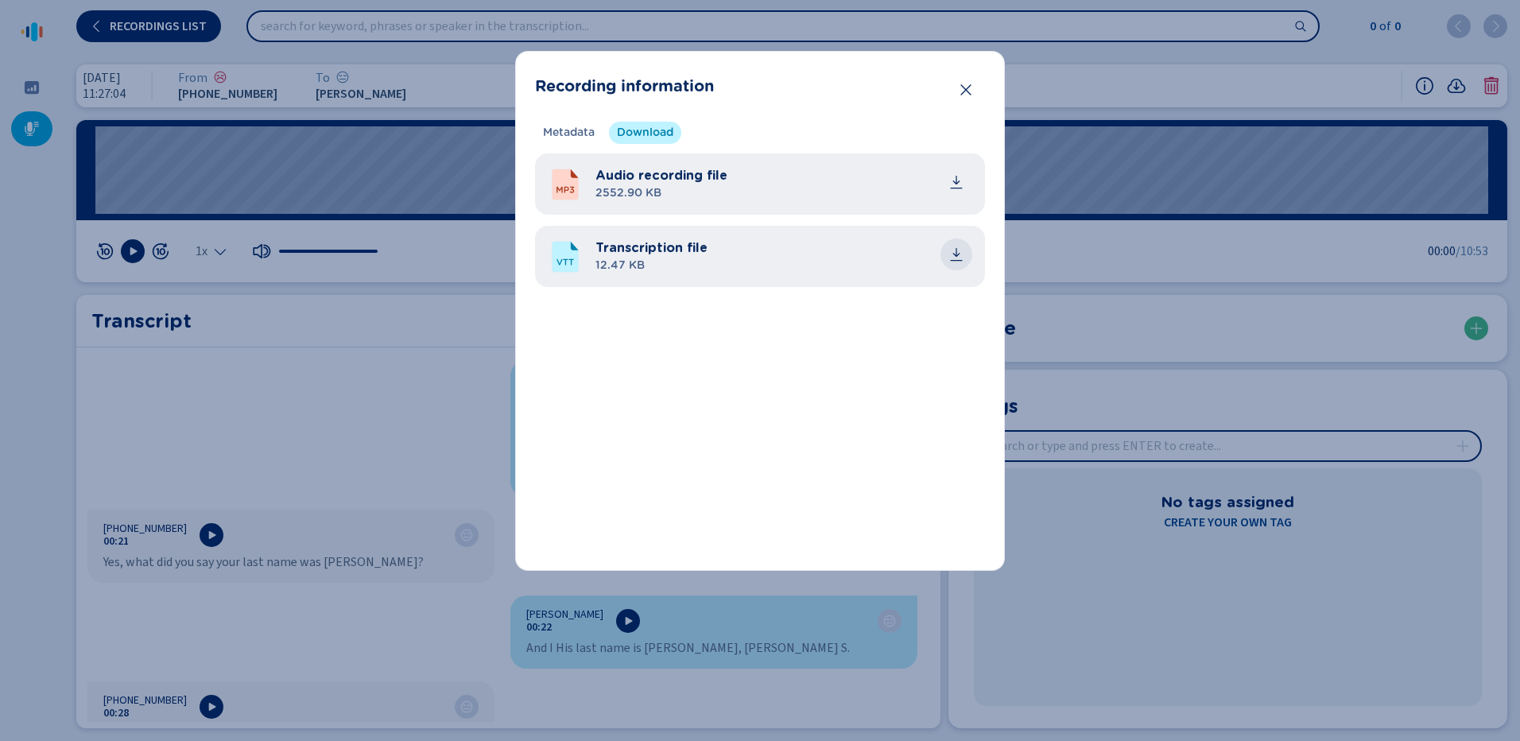
click at [957, 257] on icon "common.download" at bounding box center [956, 254] width 16 height 16
click at [370, 378] on div "Recording information Metadata Download Recording technology - Calling platform…" at bounding box center [760, 370] width 1520 height 741
click at [969, 95] on icon "Close" at bounding box center [966, 90] width 16 height 16
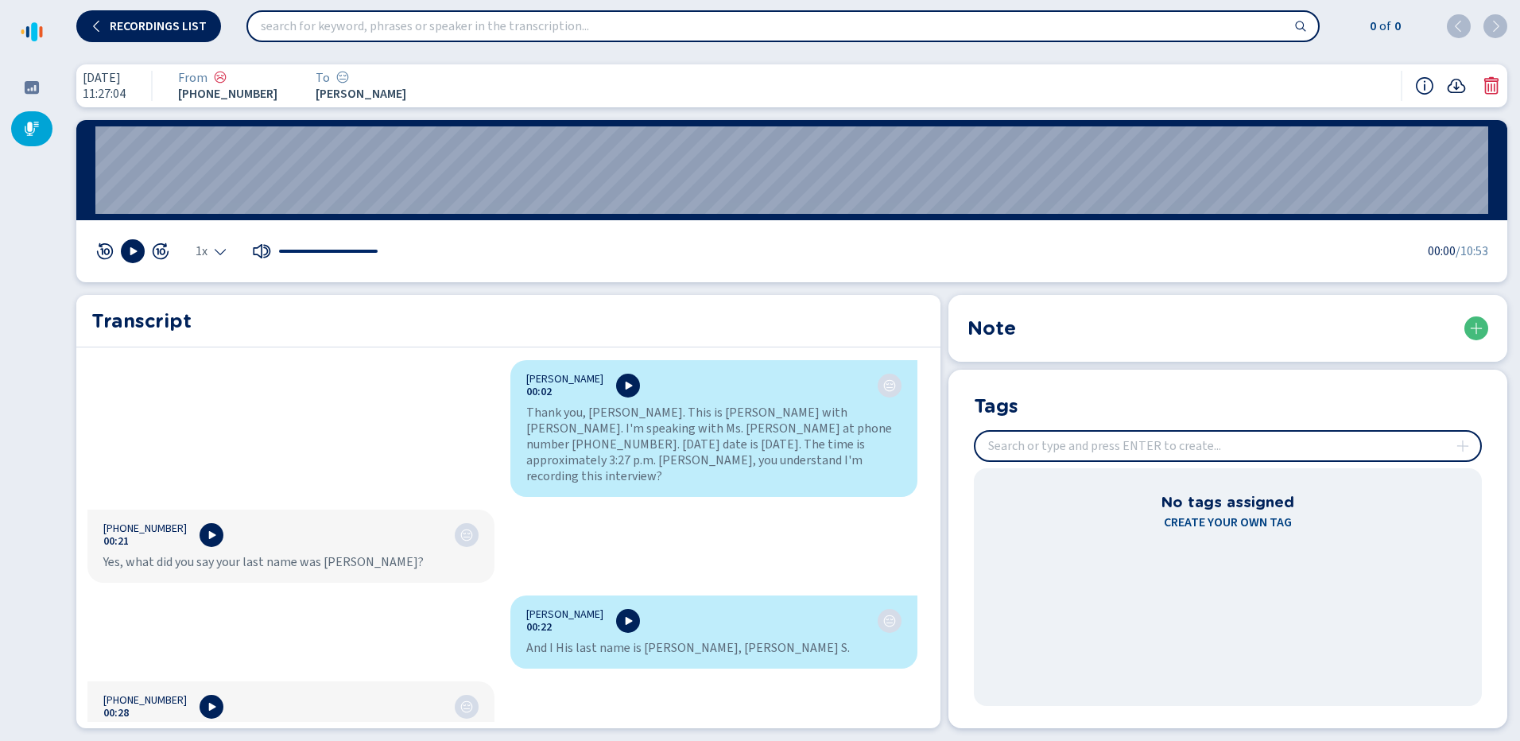
click at [1452, 82] on icon at bounding box center [1457, 86] width 18 height 14
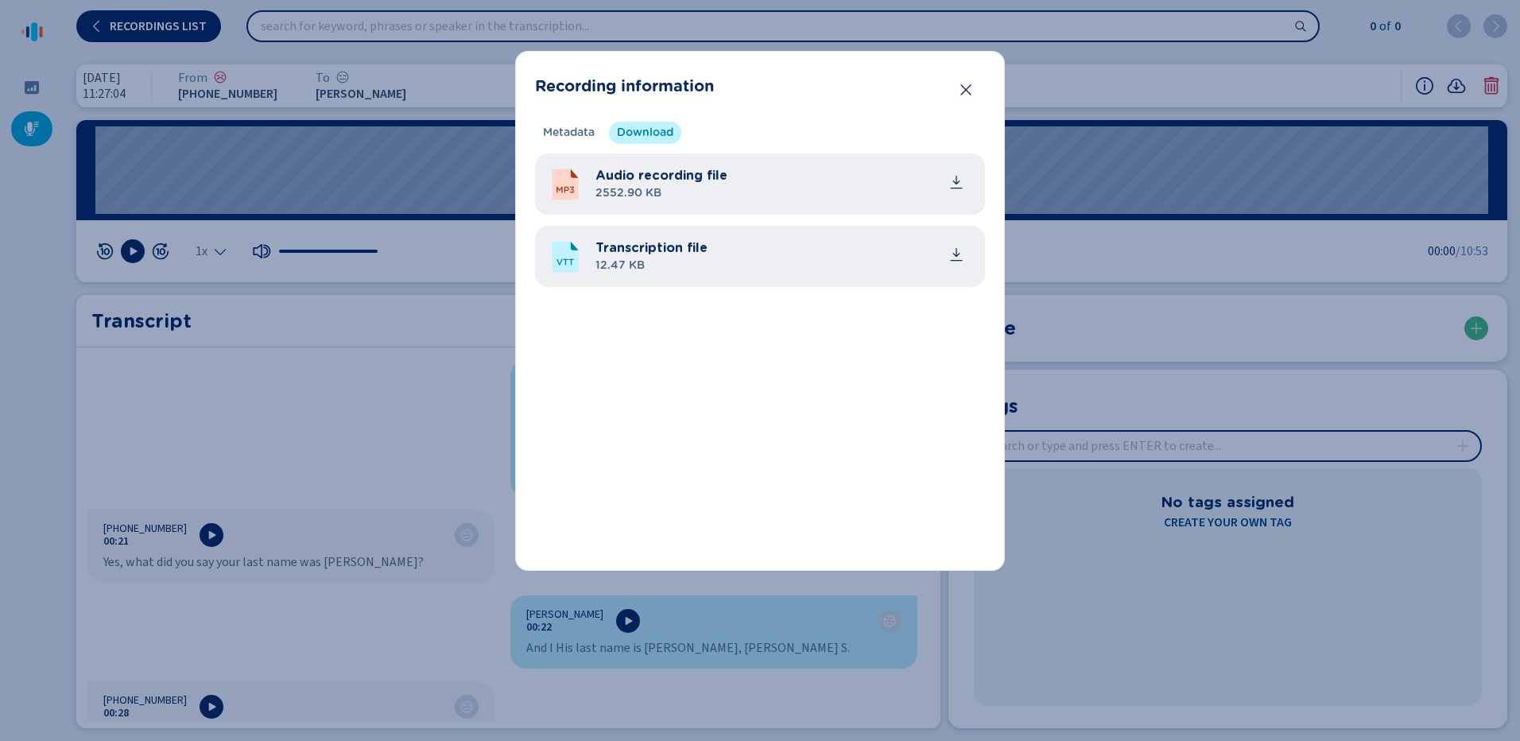
click at [658, 245] on span "Transcription file" at bounding box center [651, 247] width 112 height 19
click at [955, 250] on icon "common.download" at bounding box center [956, 254] width 16 height 16
